Goal: Information Seeking & Learning: Learn about a topic

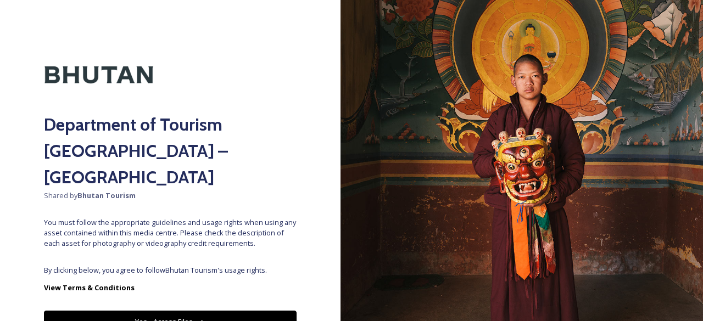
click at [152, 311] on button "Yes - Access Files" at bounding box center [170, 322] width 253 height 23
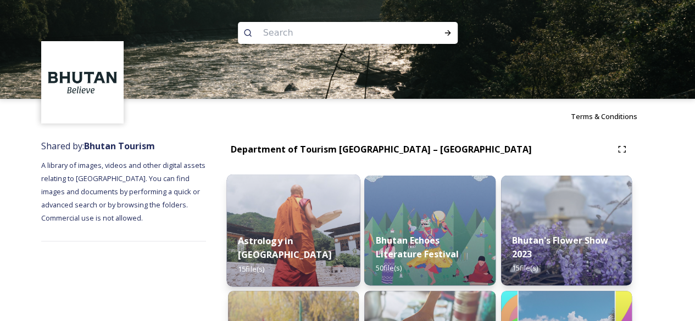
click at [298, 248] on div "Astrology in [GEOGRAPHIC_DATA] 15 file(s)" at bounding box center [293, 255] width 133 height 64
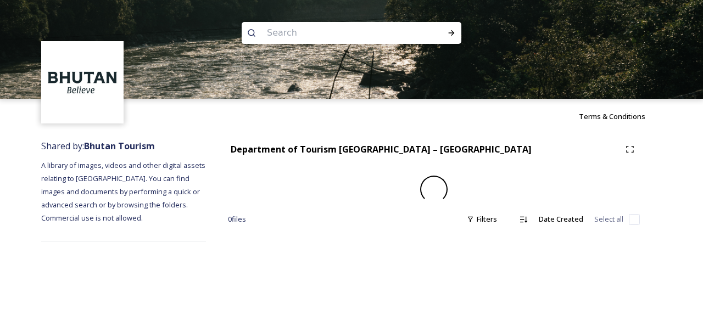
click at [298, 248] on div "Terms & Conditions Shared by: Bhutan Tourism A library of images, videos and ot…" at bounding box center [351, 160] width 703 height 321
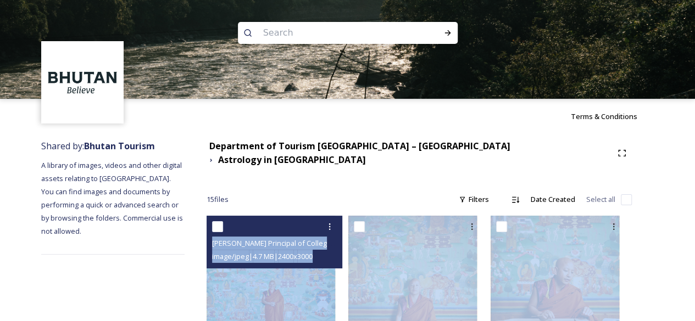
click at [305, 251] on span "image/jpeg | 4.7 MB | 2400 x 3000" at bounding box center [262, 256] width 100 height 10
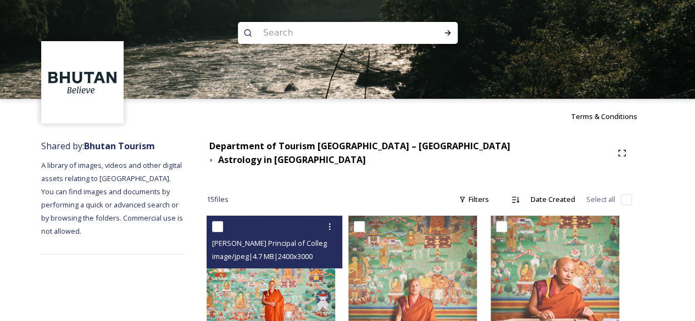
click at [310, 288] on img at bounding box center [270, 296] width 128 height 161
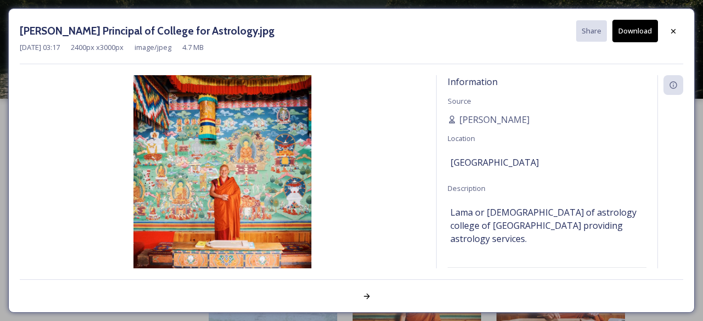
click at [310, 288] on div at bounding box center [351, 290] width 663 height 22
click at [365, 297] on icon at bounding box center [366, 296] width 9 height 9
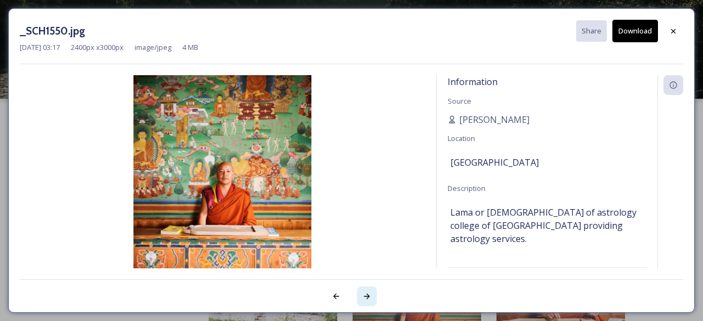
click at [365, 297] on icon at bounding box center [366, 296] width 9 height 9
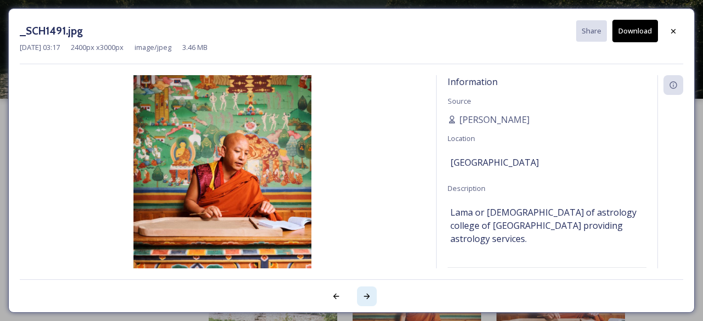
click at [365, 297] on icon at bounding box center [366, 296] width 9 height 9
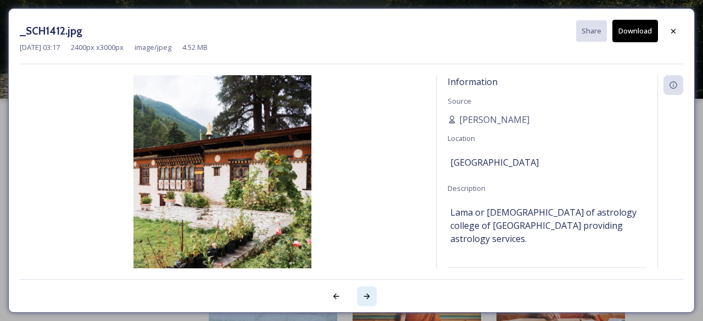
click at [365, 297] on icon at bounding box center [366, 296] width 9 height 9
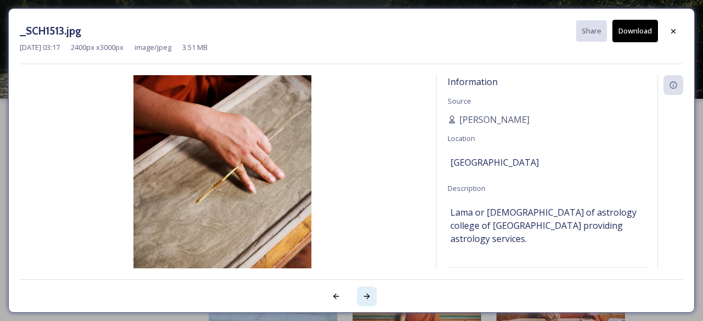
click at [365, 297] on icon at bounding box center [366, 296] width 9 height 9
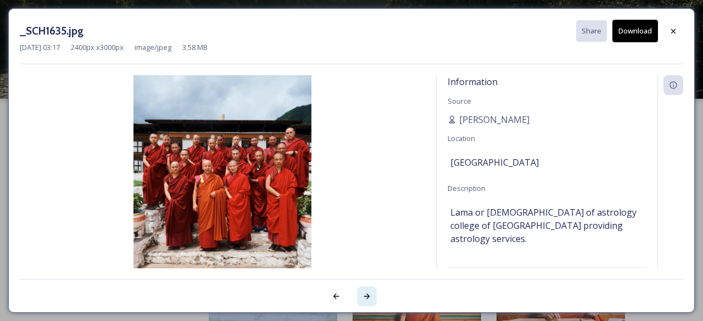
click at [365, 297] on icon at bounding box center [366, 296] width 9 height 9
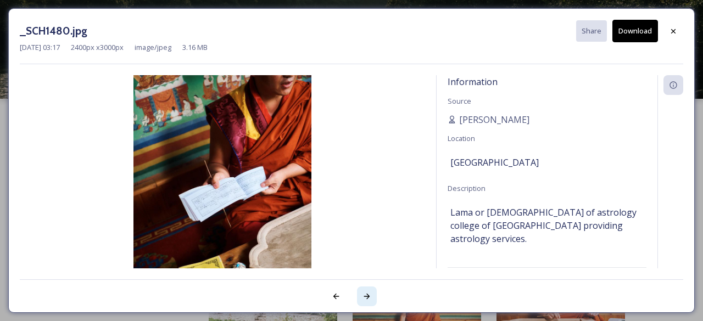
click at [365, 297] on icon at bounding box center [366, 296] width 9 height 9
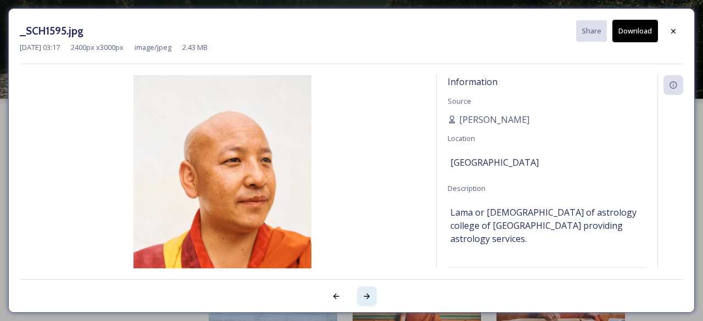
click at [365, 297] on icon at bounding box center [366, 296] width 9 height 9
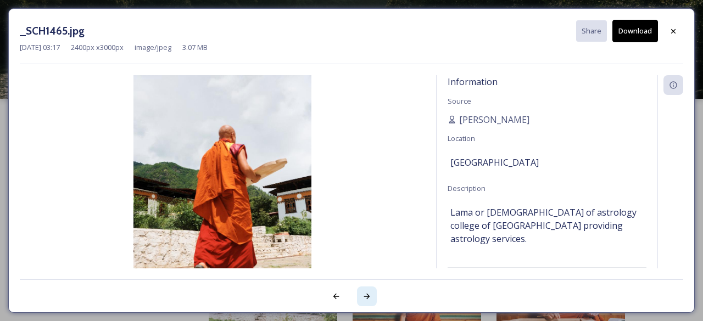
click at [365, 297] on icon at bounding box center [366, 296] width 9 height 9
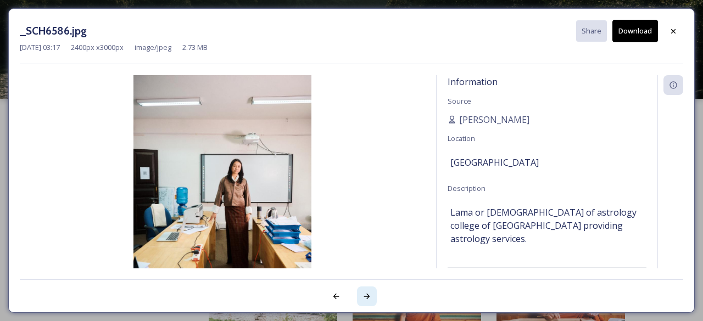
click at [365, 297] on icon at bounding box center [366, 296] width 9 height 9
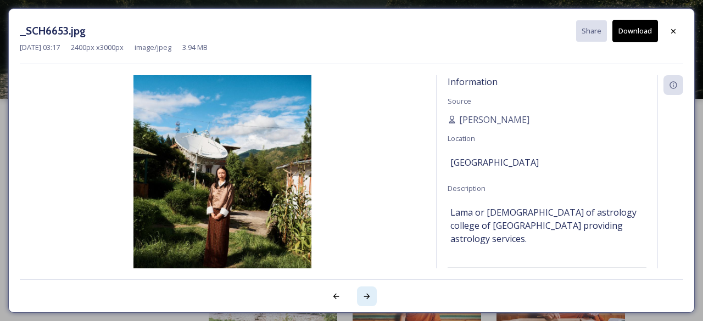
click at [365, 297] on icon at bounding box center [366, 296] width 9 height 9
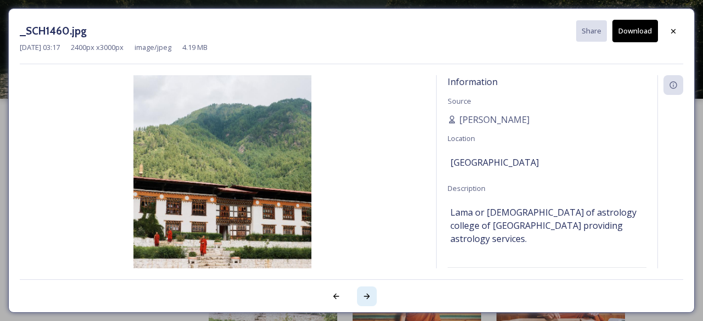
click at [365, 297] on icon at bounding box center [366, 296] width 9 height 9
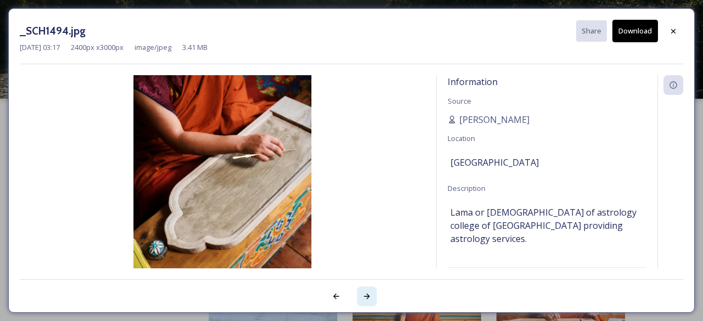
click at [365, 297] on icon at bounding box center [366, 296] width 9 height 9
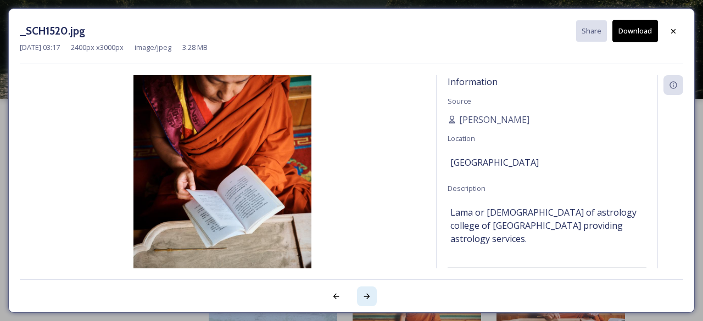
click at [365, 297] on icon at bounding box center [366, 296] width 9 height 9
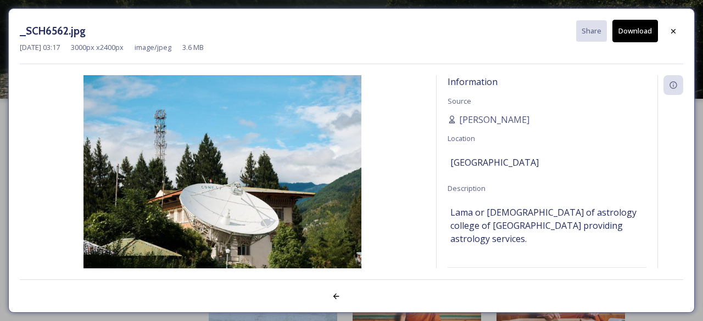
click at [365, 297] on div at bounding box center [351, 290] width 663 height 22
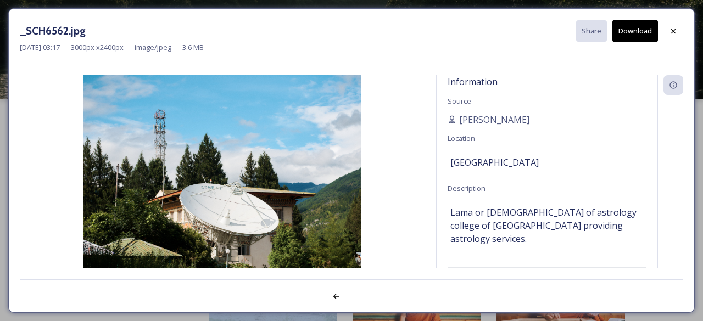
click at [365, 297] on div at bounding box center [351, 290] width 663 height 22
drag, startPoint x: 365, startPoint y: 297, endPoint x: 340, endPoint y: 295, distance: 24.3
click at [340, 295] on div at bounding box center [351, 290] width 663 height 22
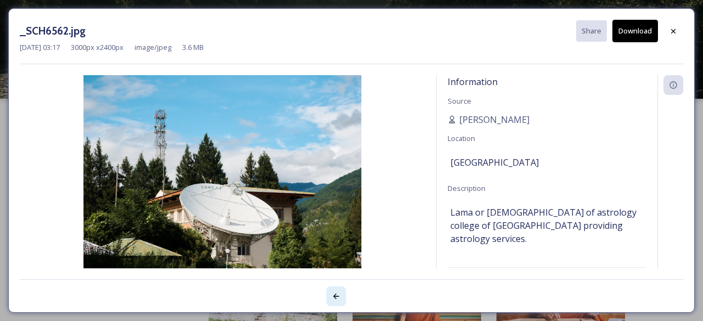
click at [340, 295] on div at bounding box center [336, 297] width 20 height 20
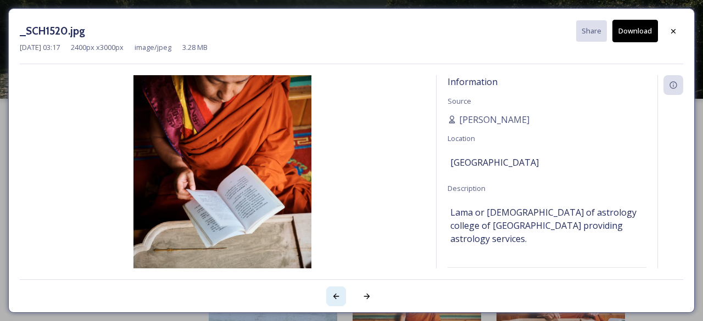
click at [340, 295] on div at bounding box center [336, 297] width 20 height 20
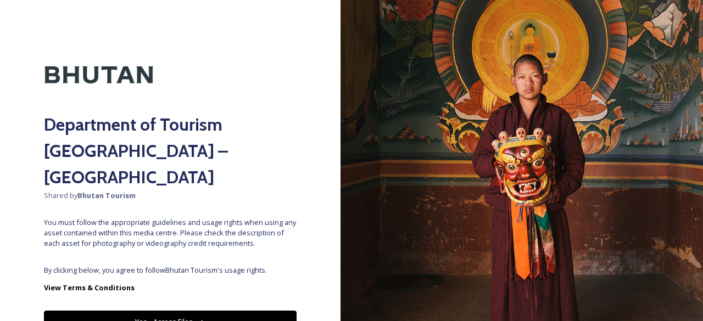
click at [203, 311] on button "Yes - Access Files" at bounding box center [170, 322] width 253 height 23
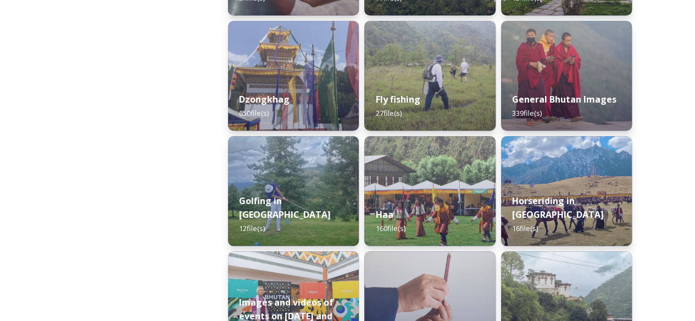
scroll to position [782, 0]
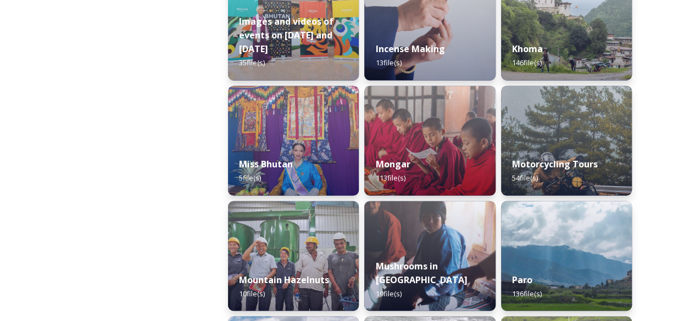
click at [313, 48] on strong "Images and videos of events on [DATE] and [DATE]" at bounding box center [286, 35] width 96 height 40
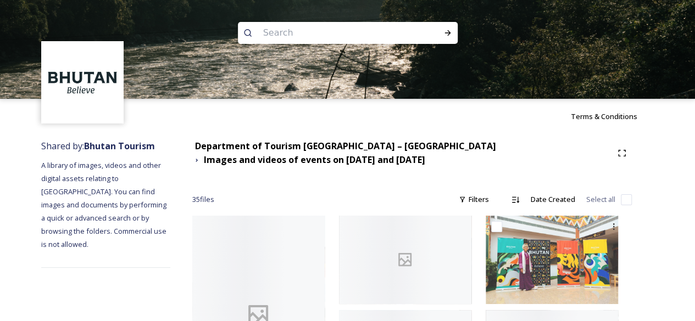
click at [313, 48] on img at bounding box center [347, 49] width 695 height 99
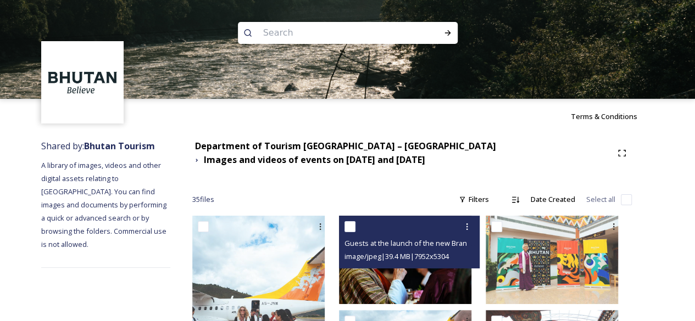
click at [443, 280] on img at bounding box center [405, 260] width 132 height 88
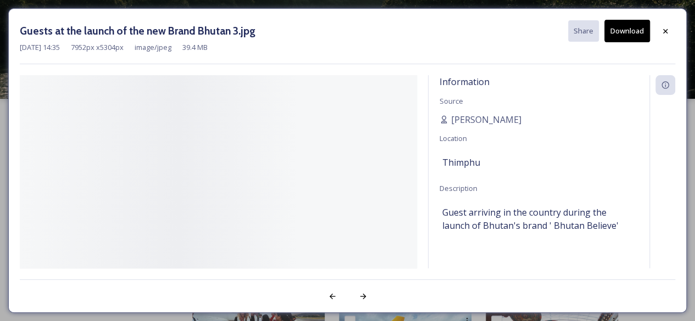
click at [443, 280] on div at bounding box center [347, 290] width 655 height 22
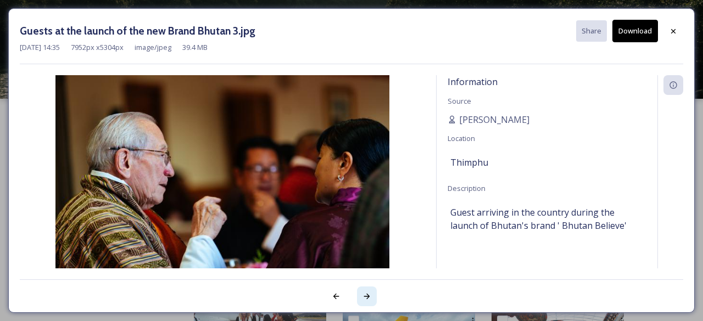
click at [366, 299] on icon at bounding box center [366, 296] width 9 height 9
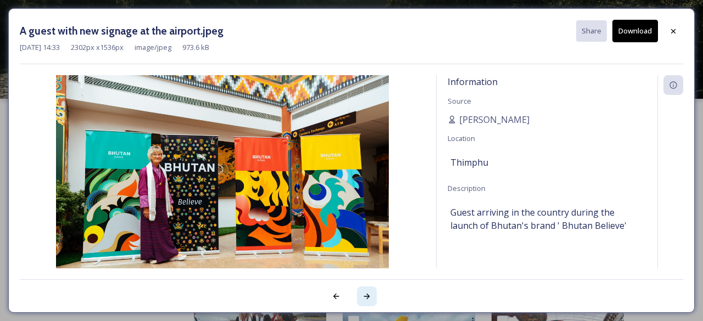
click at [366, 299] on icon at bounding box center [366, 296] width 9 height 9
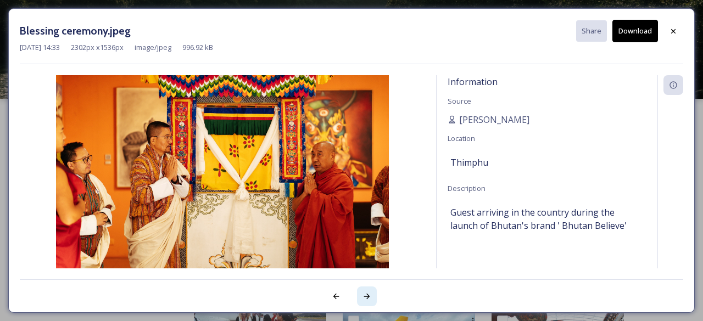
click at [366, 299] on icon at bounding box center [366, 296] width 9 height 9
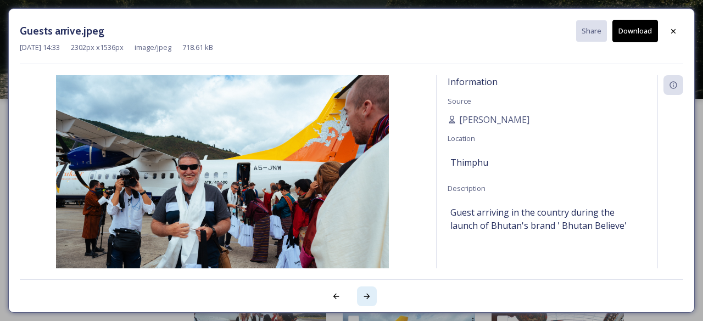
click at [366, 299] on icon at bounding box center [366, 296] width 9 height 9
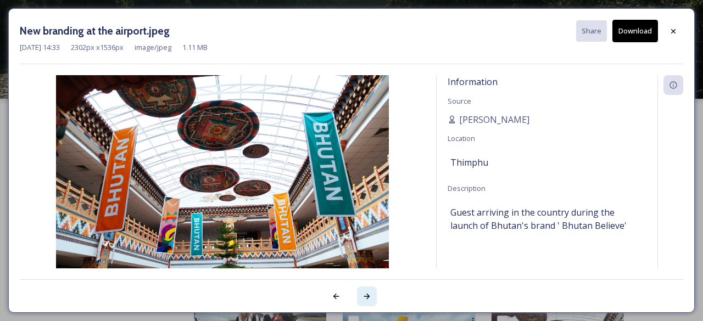
click at [366, 299] on icon at bounding box center [366, 296] width 9 height 9
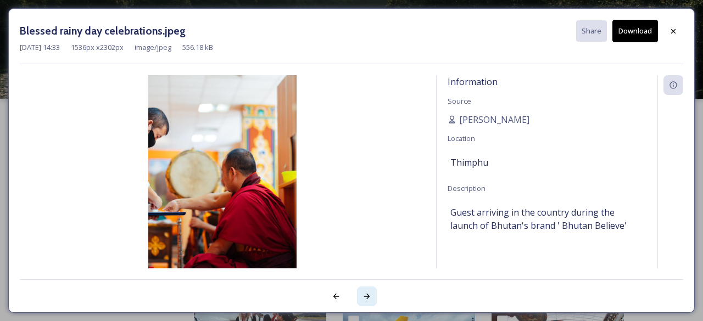
click at [366, 299] on icon at bounding box center [366, 296] width 9 height 9
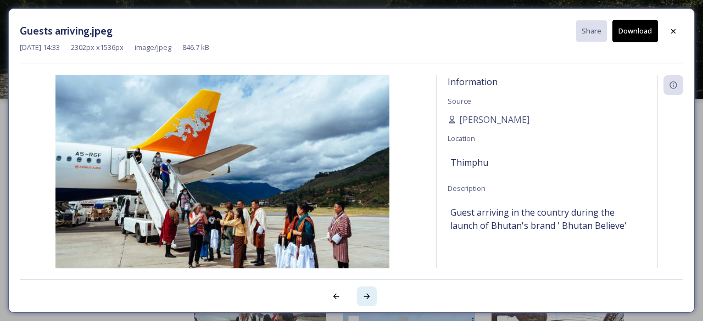
click at [366, 299] on icon at bounding box center [366, 296] width 9 height 9
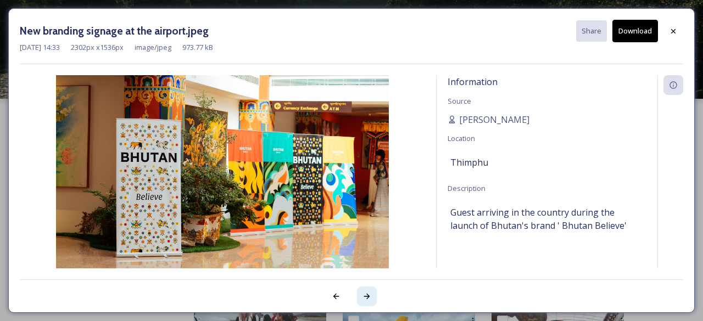
click at [366, 299] on icon at bounding box center [366, 296] width 9 height 9
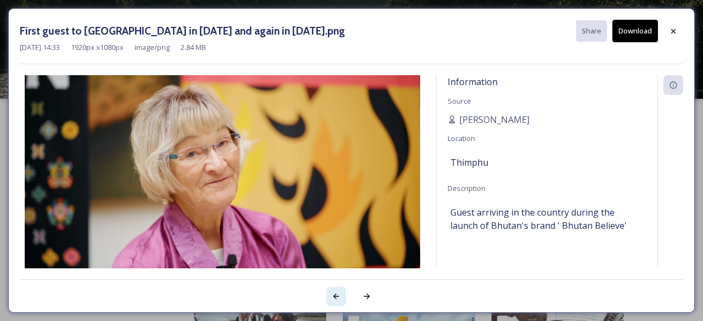
click at [335, 304] on div at bounding box center [336, 297] width 20 height 20
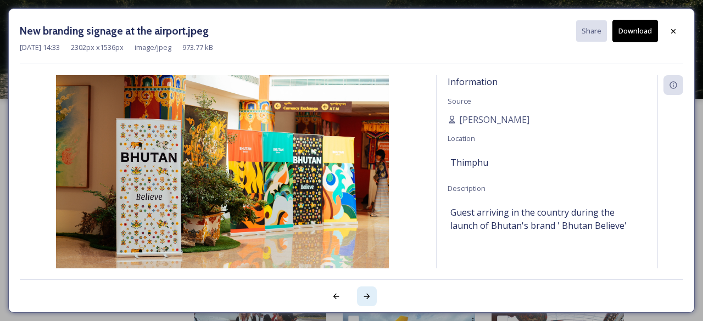
click at [358, 296] on div at bounding box center [367, 297] width 20 height 20
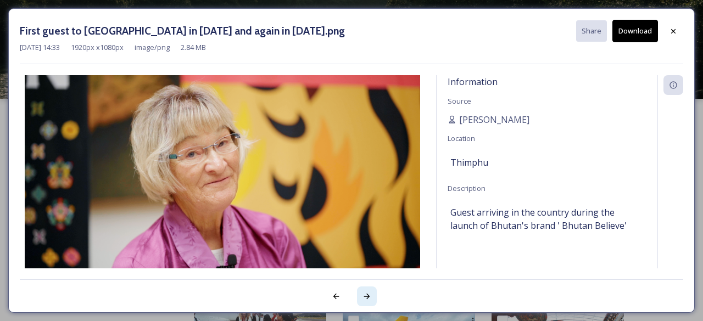
click at [358, 296] on div at bounding box center [367, 297] width 20 height 20
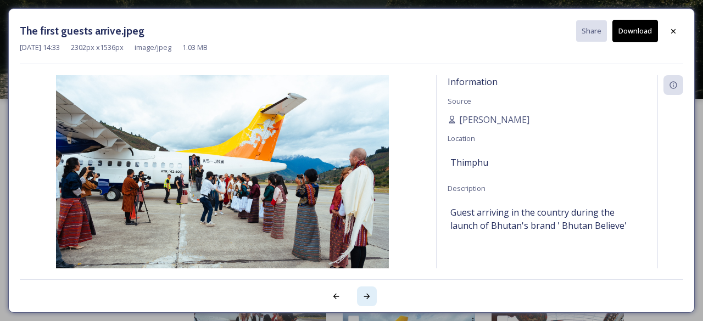
click at [358, 296] on div at bounding box center [367, 297] width 20 height 20
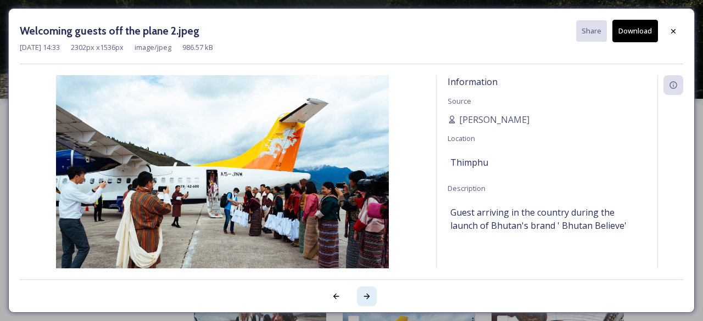
click at [358, 296] on div at bounding box center [367, 297] width 20 height 20
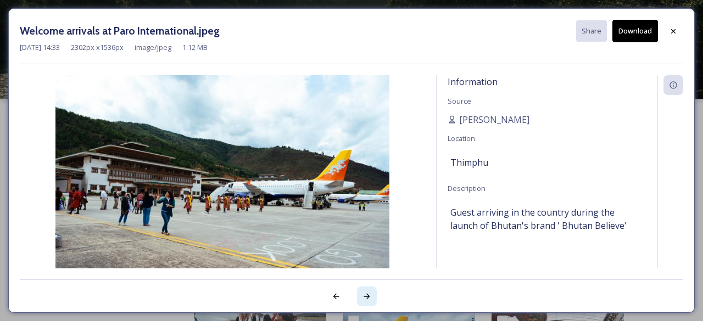
click at [358, 296] on div at bounding box center [367, 297] width 20 height 20
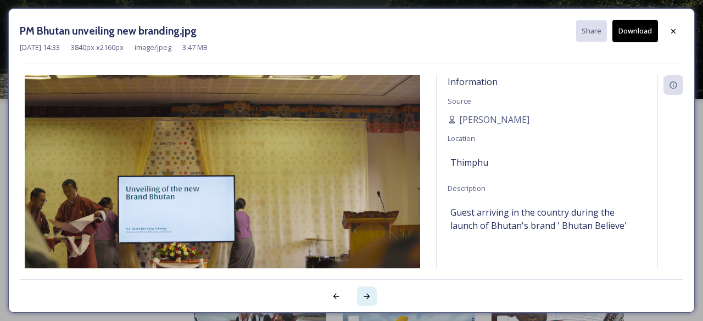
click at [358, 296] on div at bounding box center [367, 297] width 20 height 20
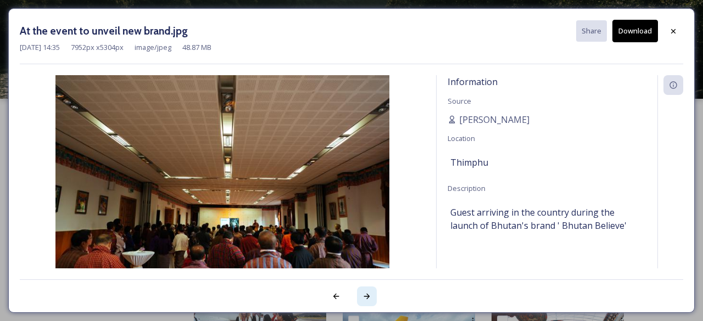
click at [358, 296] on div at bounding box center [367, 297] width 20 height 20
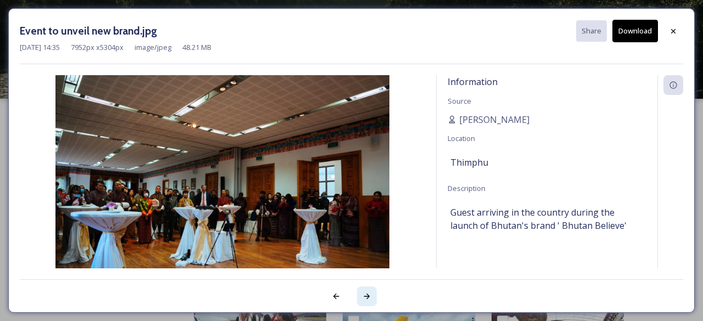
click at [358, 296] on div at bounding box center [367, 297] width 20 height 20
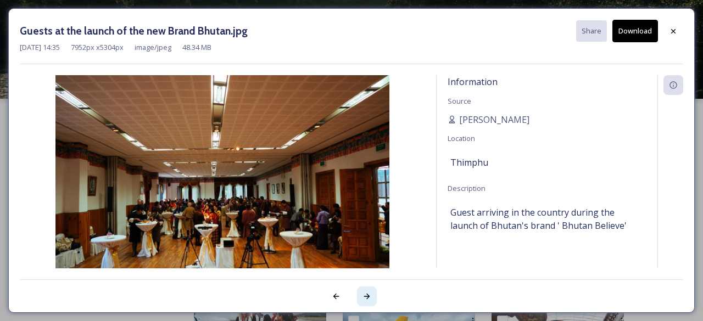
click at [358, 296] on div at bounding box center [367, 297] width 20 height 20
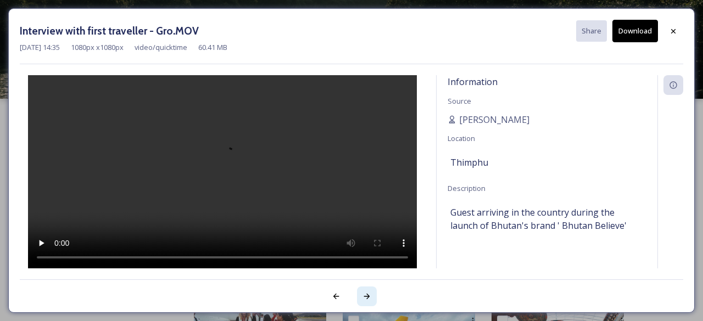
click at [358, 296] on div at bounding box center [367, 297] width 20 height 20
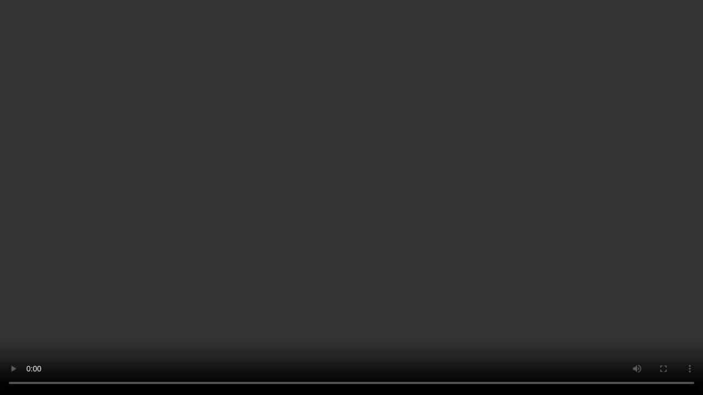
click at [555, 205] on video at bounding box center [351, 197] width 703 height 395
